Goal: Task Accomplishment & Management: Complete application form

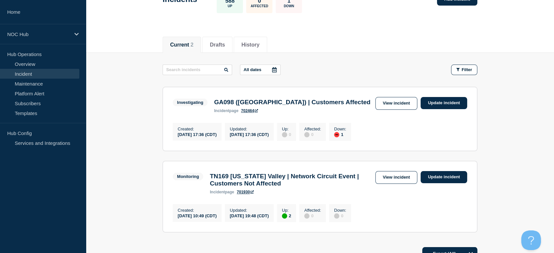
scroll to position [36, 0]
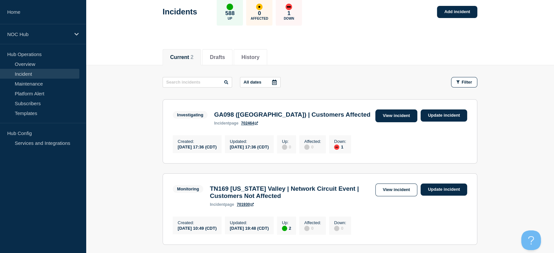
click at [380, 115] on link "View incident" at bounding box center [396, 115] width 42 height 13
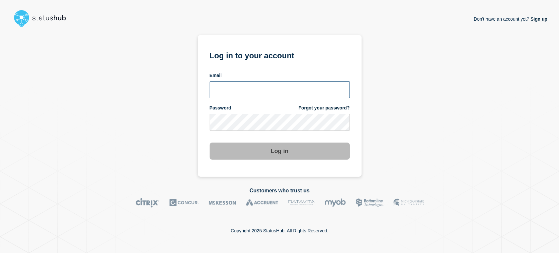
drag, startPoint x: 241, startPoint y: 88, endPoint x: 245, endPoint y: 92, distance: 5.6
click at [241, 88] on input "email input" at bounding box center [280, 89] width 140 height 17
type input "sean.webb@conexon.us"
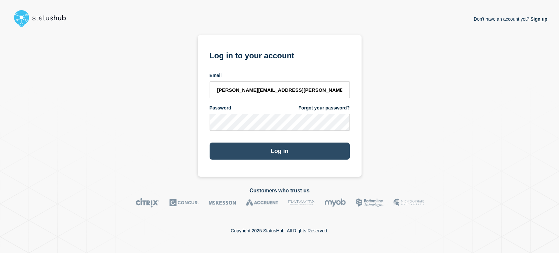
click at [270, 154] on button "Log in" at bounding box center [280, 151] width 140 height 17
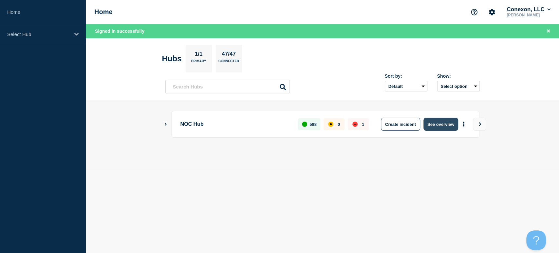
click at [430, 130] on button "See overview" at bounding box center [441, 124] width 35 height 13
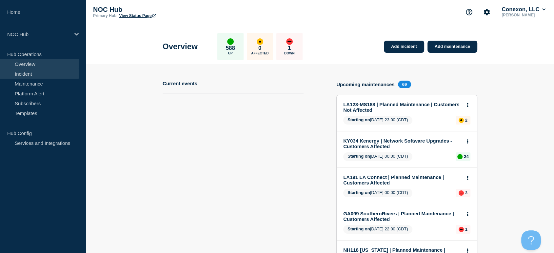
click at [67, 75] on link "Incident" at bounding box center [39, 74] width 79 height 10
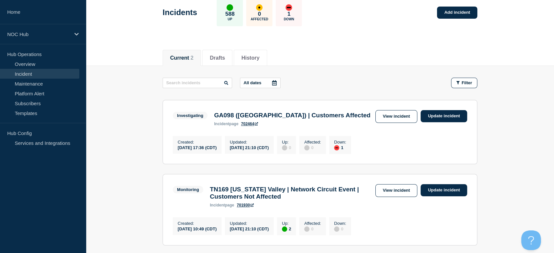
scroll to position [109, 0]
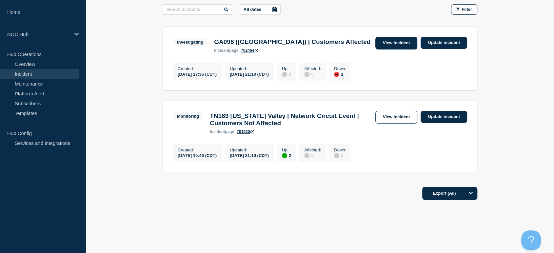
click at [388, 47] on link "View incident" at bounding box center [396, 43] width 42 height 13
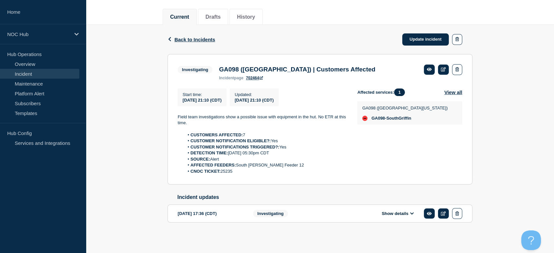
scroll to position [81, 0]
drag, startPoint x: 175, startPoint y: 107, endPoint x: 267, endPoint y: 168, distance: 110.1
click at [267, 168] on section "Investigating GA098 (Central GA) | Customers Affected incident page 702464 Star…" at bounding box center [319, 119] width 305 height 131
copy div "Field team investigations show a possible issue with equipment in the hut. No E…"
click at [316, 150] on li "DETECTION TIME: 20250824, 05:30pm CDT" at bounding box center [265, 153] width 163 height 6
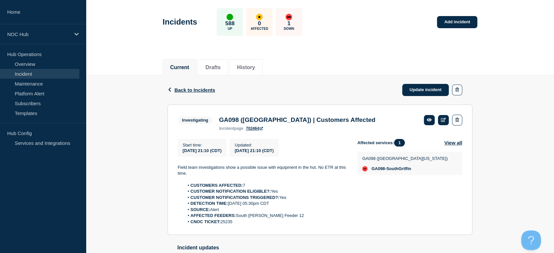
scroll to position [8, 0]
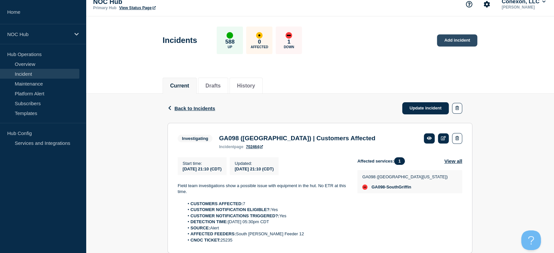
click at [442, 45] on link "Add incident" at bounding box center [457, 40] width 40 height 12
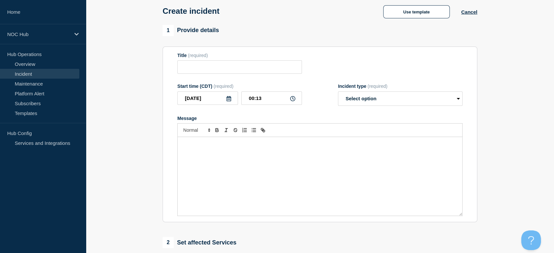
scroll to position [44, 0]
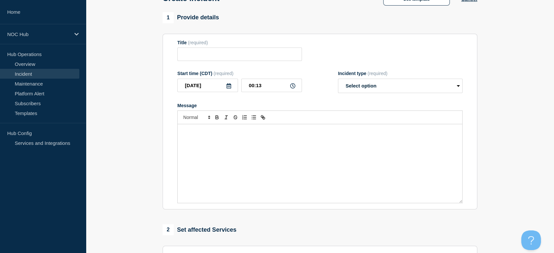
click at [298, 142] on div "Message" at bounding box center [320, 163] width 284 height 79
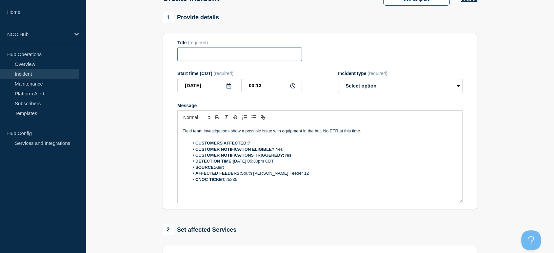
click at [213, 52] on input "Title" at bounding box center [239, 54] width 125 height 13
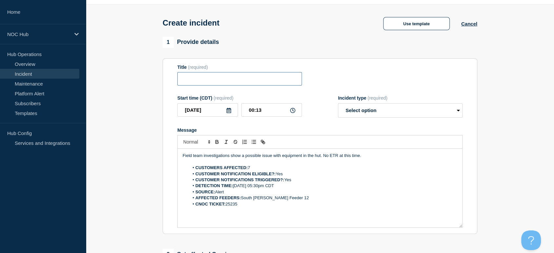
scroll to position [36, 0]
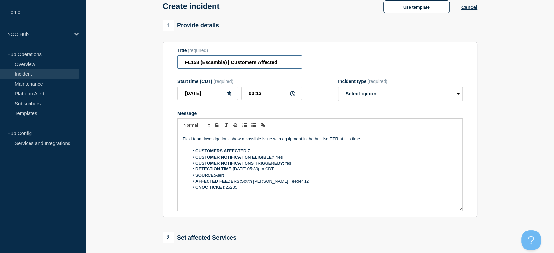
type input "FL158 (Escambia) | Customers Affected"
click at [428, 95] on select "Select option Investigating Identified Monitoring" at bounding box center [400, 94] width 125 height 14
select select "investigating"
click at [338, 88] on select "Select option Investigating Identified Monitoring" at bounding box center [400, 94] width 125 height 14
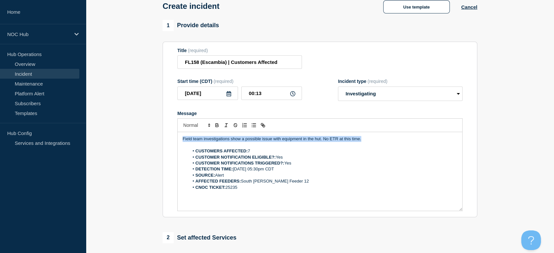
drag, startPoint x: 366, startPoint y: 142, endPoint x: 174, endPoint y: 140, distance: 192.0
click at [174, 140] on section "Title (required) FL158 (Escambia) | Customers Affected Start time (CDT) (requir…" at bounding box center [320, 130] width 315 height 176
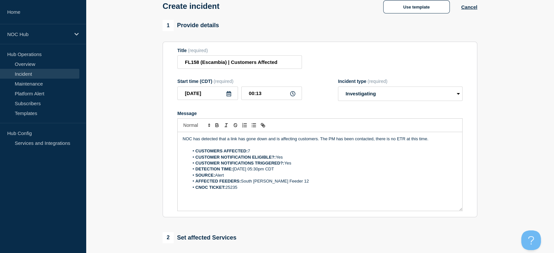
click at [254, 152] on li "CUSTOMERS AFFECTED: 7" at bounding box center [323, 151] width 268 height 6
drag, startPoint x: 259, startPoint y: 171, endPoint x: 263, endPoint y: 171, distance: 3.6
click at [259, 171] on li "DETECTION TIME: 20250824, 05:30pm CDT" at bounding box center [323, 169] width 268 height 6
click at [264, 172] on li "DETECTION TIME: 20250824, 11:30pm CDT" at bounding box center [323, 169] width 268 height 6
drag, startPoint x: 286, startPoint y: 182, endPoint x: 241, endPoint y: 183, distance: 44.9
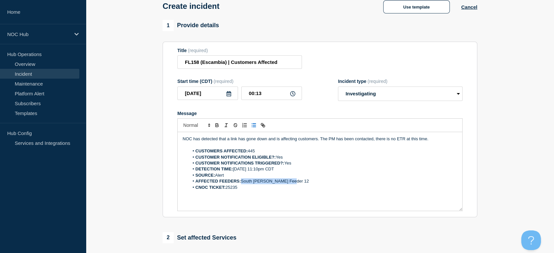
click at [241, 183] on li "AFFECTED FEEDERS: South Griffin Feeder 12" at bounding box center [323, 181] width 268 height 6
click at [238, 190] on li "CNOC TICKET: 25235" at bounding box center [323, 187] width 268 height 6
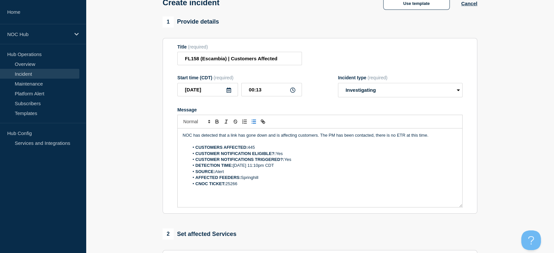
scroll to position [0, 0]
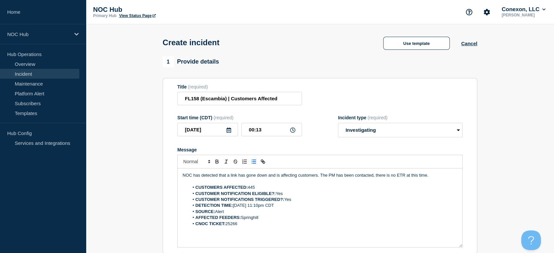
click at [290, 130] on icon at bounding box center [292, 129] width 5 height 5
click at [282, 130] on input "00:13" at bounding box center [271, 129] width 61 height 13
click at [219, 131] on input "2025-08-25" at bounding box center [207, 129] width 61 height 13
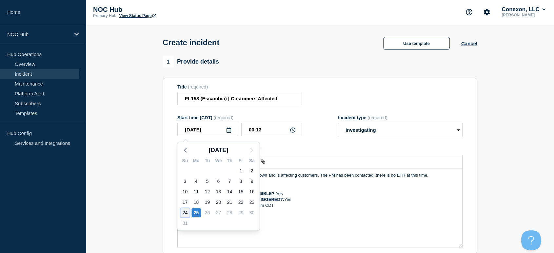
click at [185, 211] on div "24" at bounding box center [184, 212] width 9 height 9
type input "2025-08-24"
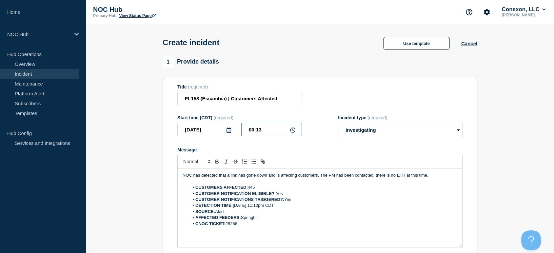
drag, startPoint x: 253, startPoint y: 131, endPoint x: 247, endPoint y: 132, distance: 5.7
click at [247, 132] on input "00:13" at bounding box center [271, 129] width 61 height 13
click at [267, 130] on input "23:13" at bounding box center [271, 129] width 61 height 13
type input "23:10"
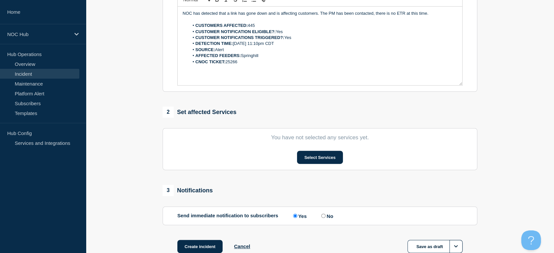
scroll to position [206, 0]
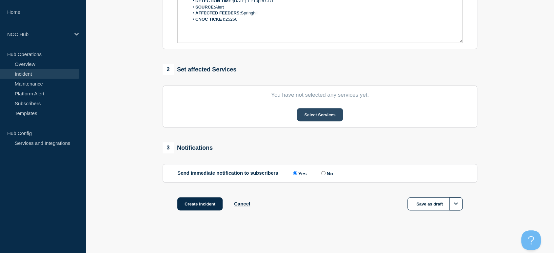
click at [320, 116] on button "Select Services" at bounding box center [320, 114] width 46 height 13
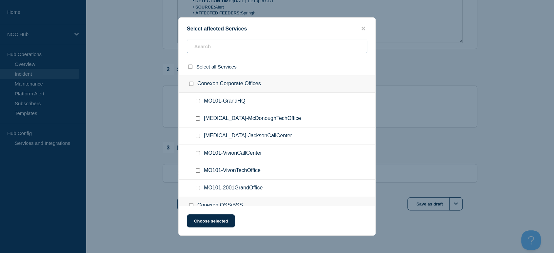
click at [220, 44] on input "text" at bounding box center [277, 46] width 180 height 13
type input "fl158"
click at [198, 119] on input "FL158-Chumuckla checkbox" at bounding box center [198, 118] width 4 height 4
checkbox input "true"
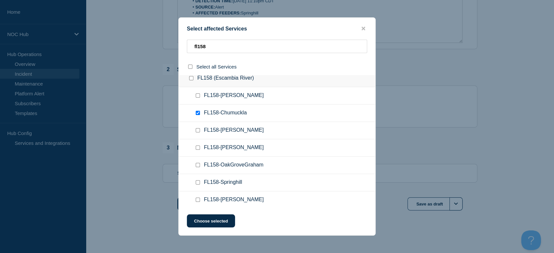
scroll to position [9, 0]
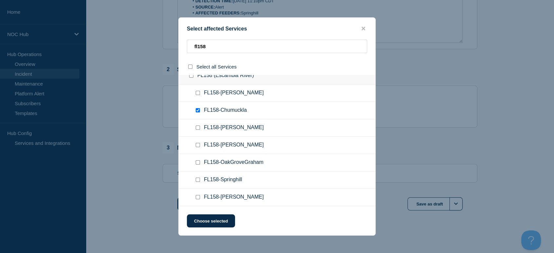
click at [198, 180] on input "FL158-Springhill checkbox" at bounding box center [198, 180] width 4 height 4
checkbox input "true"
click at [208, 219] on button "Choose selected" at bounding box center [211, 220] width 48 height 13
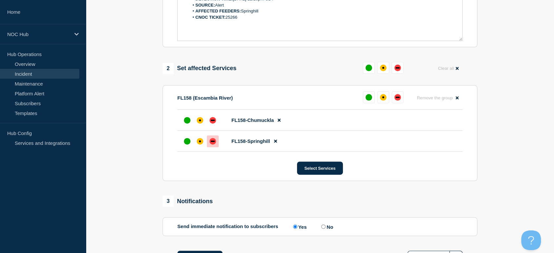
click at [210, 144] on div "down" at bounding box center [212, 141] width 7 height 7
click at [210, 144] on div at bounding box center [213, 141] width 12 height 12
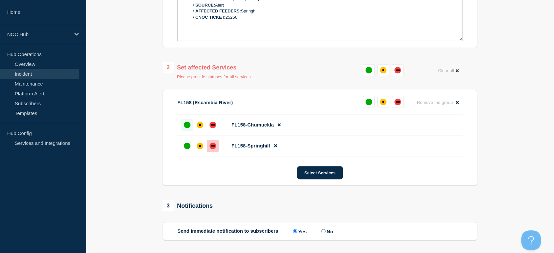
click at [188, 127] on div "up" at bounding box center [187, 125] width 7 height 7
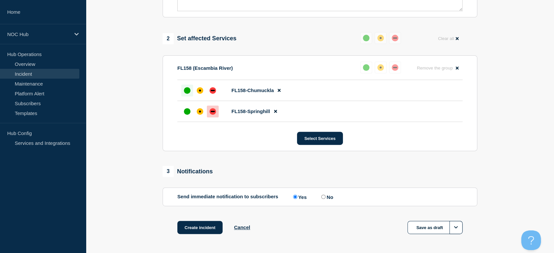
scroll to position [262, 0]
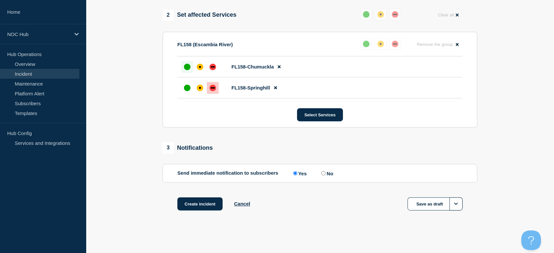
click at [325, 172] on input "No" at bounding box center [323, 173] width 4 height 4
radio input "true"
radio input "false"
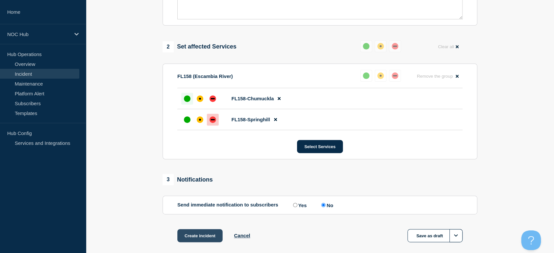
scroll to position [255, 0]
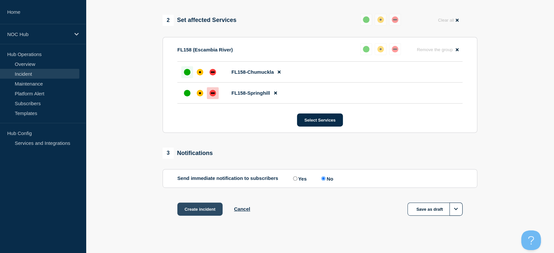
click at [197, 213] on button "Create incident" at bounding box center [199, 208] width 45 height 13
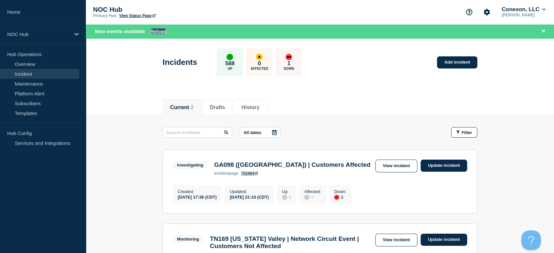
click at [159, 29] on button "Reload" at bounding box center [158, 32] width 16 height 6
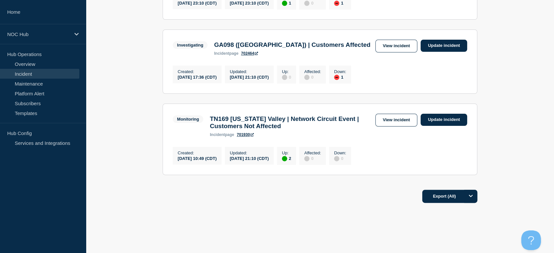
scroll to position [182, 0]
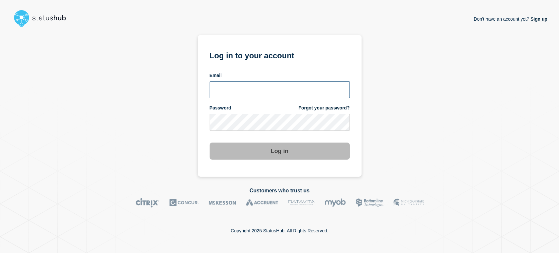
click at [257, 85] on input "email input" at bounding box center [280, 89] width 140 height 17
type input "[PERSON_NAME][EMAIL_ADDRESS][PERSON_NAME][DOMAIN_NAME]"
click at [210, 143] on button "Log in" at bounding box center [280, 151] width 140 height 17
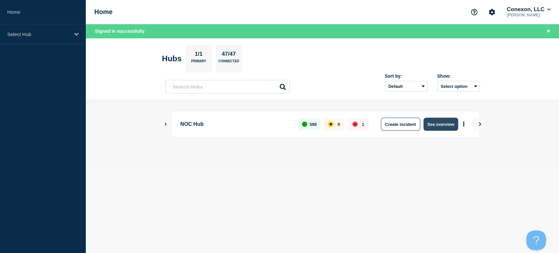
click at [435, 125] on button "See overview" at bounding box center [441, 124] width 35 height 13
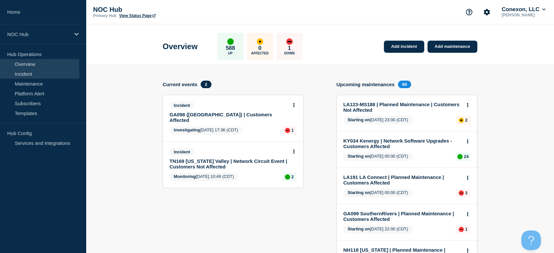
click at [55, 71] on link "Incident" at bounding box center [39, 74] width 79 height 10
